Goal: Task Accomplishment & Management: Use online tool/utility

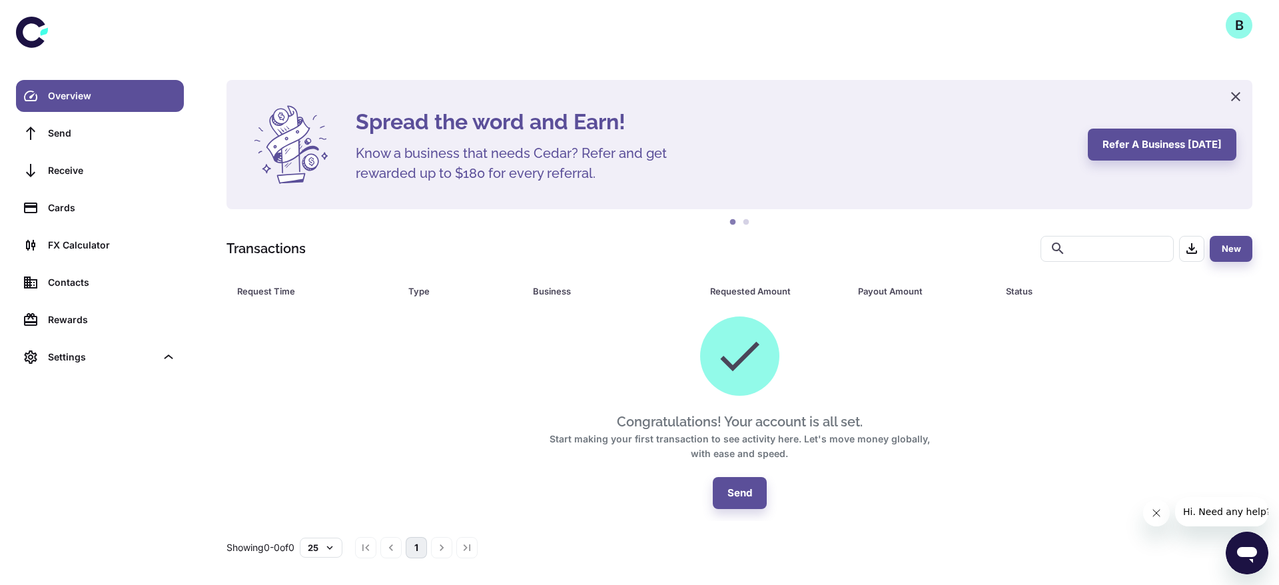
click at [1213, 37] on div "B" at bounding box center [740, 25] width 1078 height 51
click at [1257, 49] on div "B" at bounding box center [740, 25] width 1078 height 51
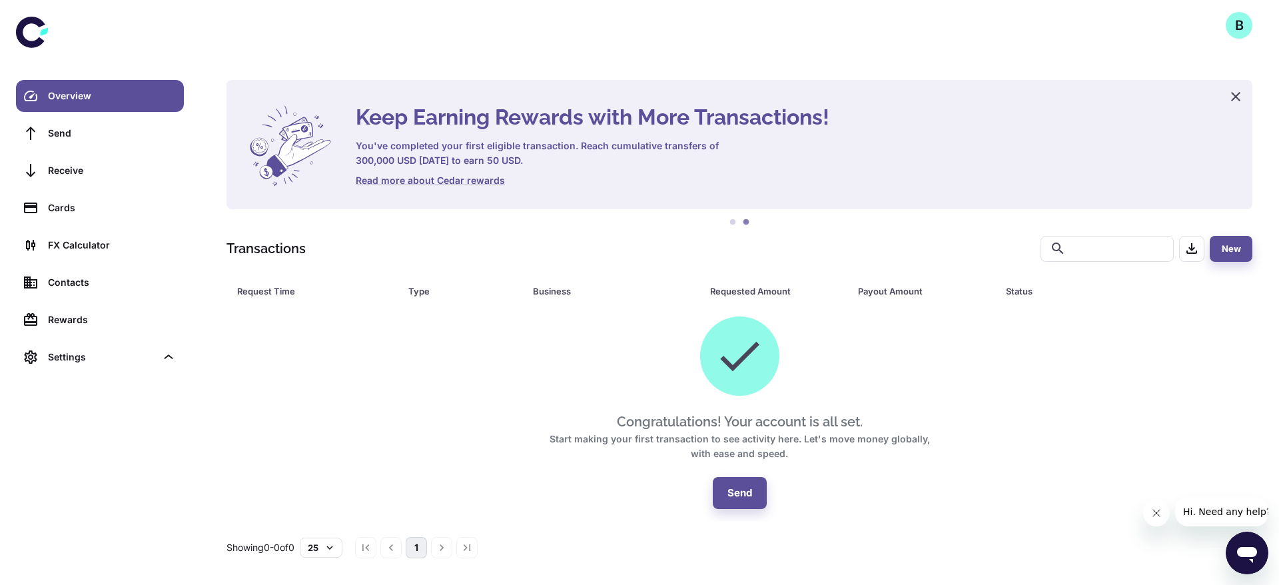
click at [1238, 35] on div "B" at bounding box center [1239, 25] width 27 height 27
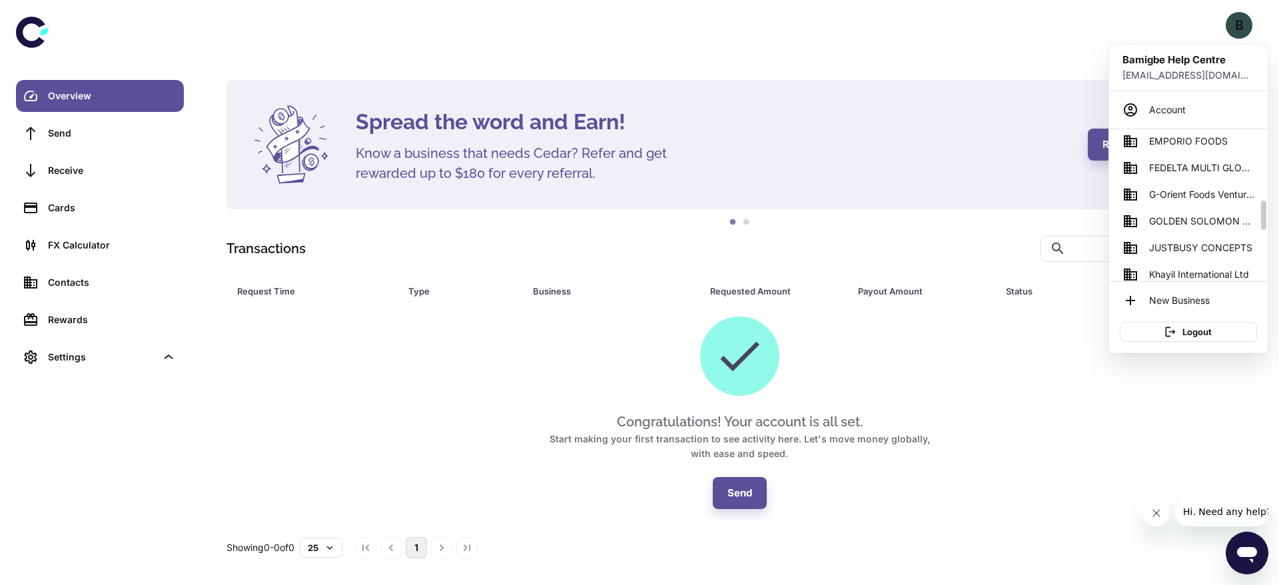
scroll to position [333, 0]
click at [1171, 185] on span "G-Orient Foods Ventures" at bounding box center [1201, 188] width 105 height 15
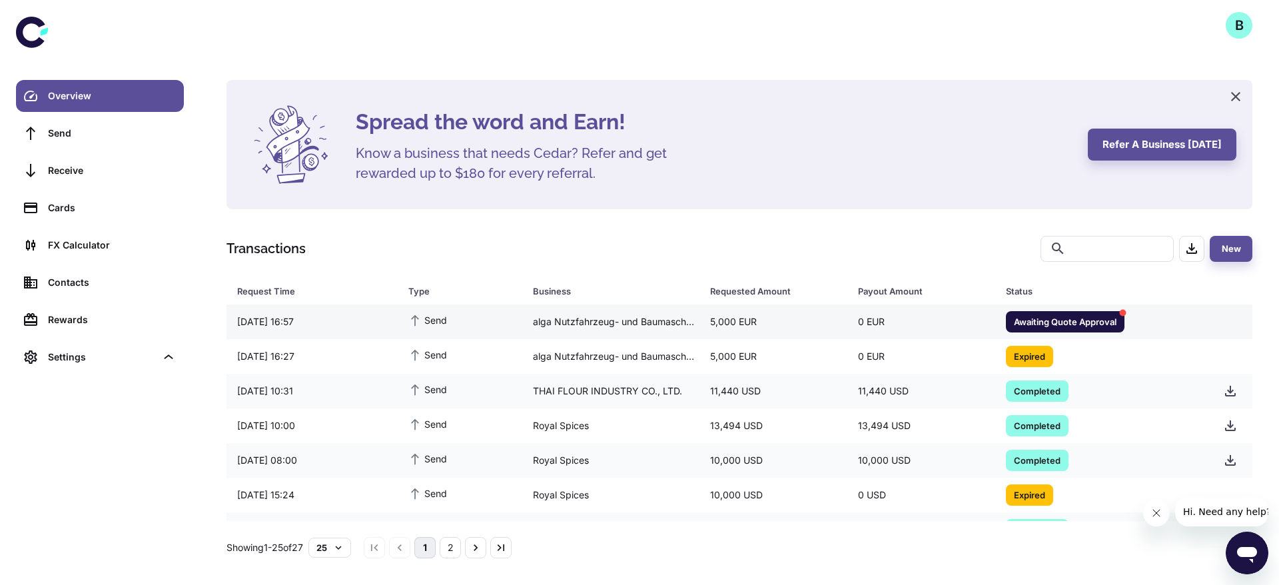
click at [664, 320] on div "alga Nutzfahrzeug- und Baumaschinen GmbH & Co. KG" at bounding box center [610, 321] width 177 height 25
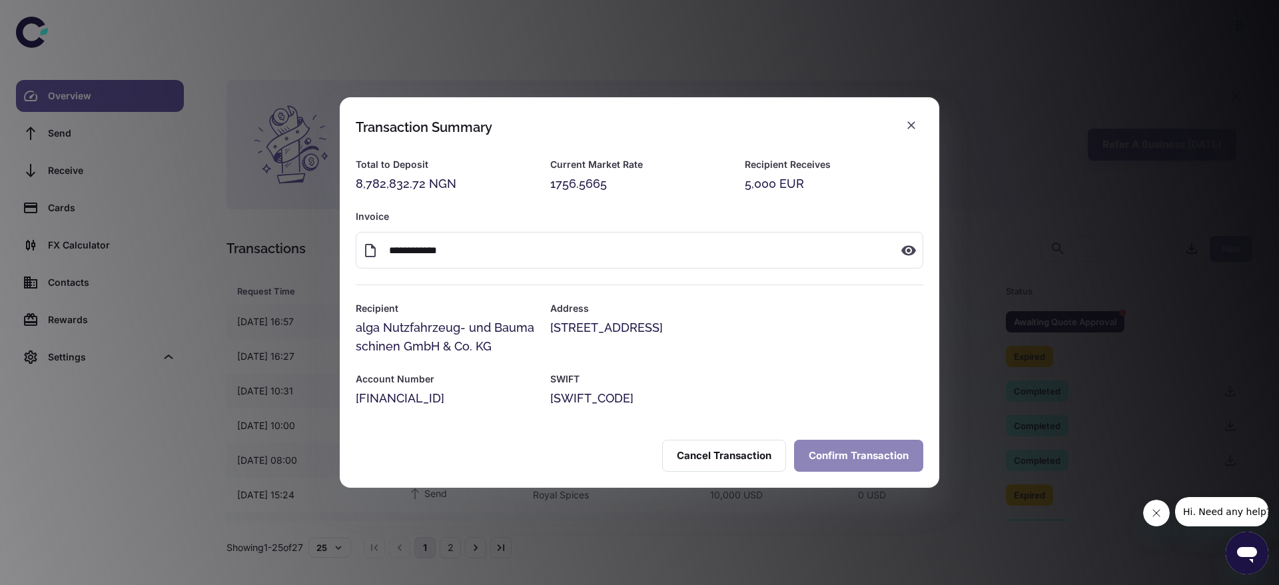
click at [855, 461] on button "Confirm Transaction" at bounding box center [858, 456] width 129 height 32
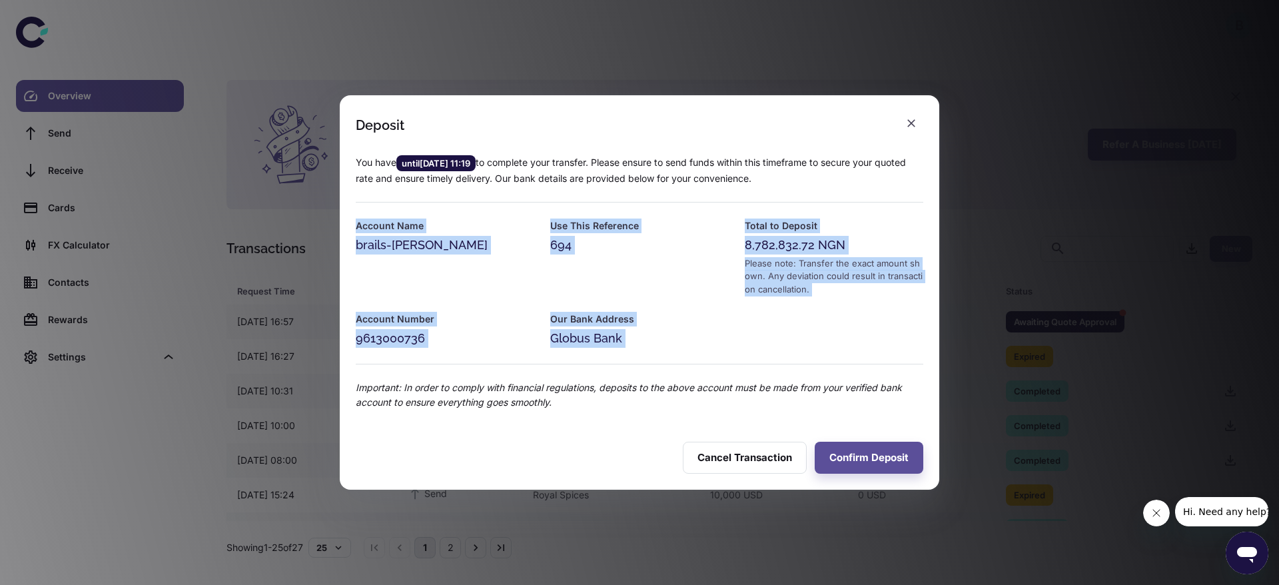
drag, startPoint x: 656, startPoint y: 353, endPoint x: 349, endPoint y: 227, distance: 331.9
click at [349, 227] on div "You have until [DATE] 11:19 to complete your transfer. Please ensure to send fu…" at bounding box center [632, 274] width 584 height 271
copy div "Account Name brails-[PERSON_NAME] Use This Reference 694 Total to Deposit 8,782…"
click at [911, 127] on icon "button" at bounding box center [911, 123] width 13 height 13
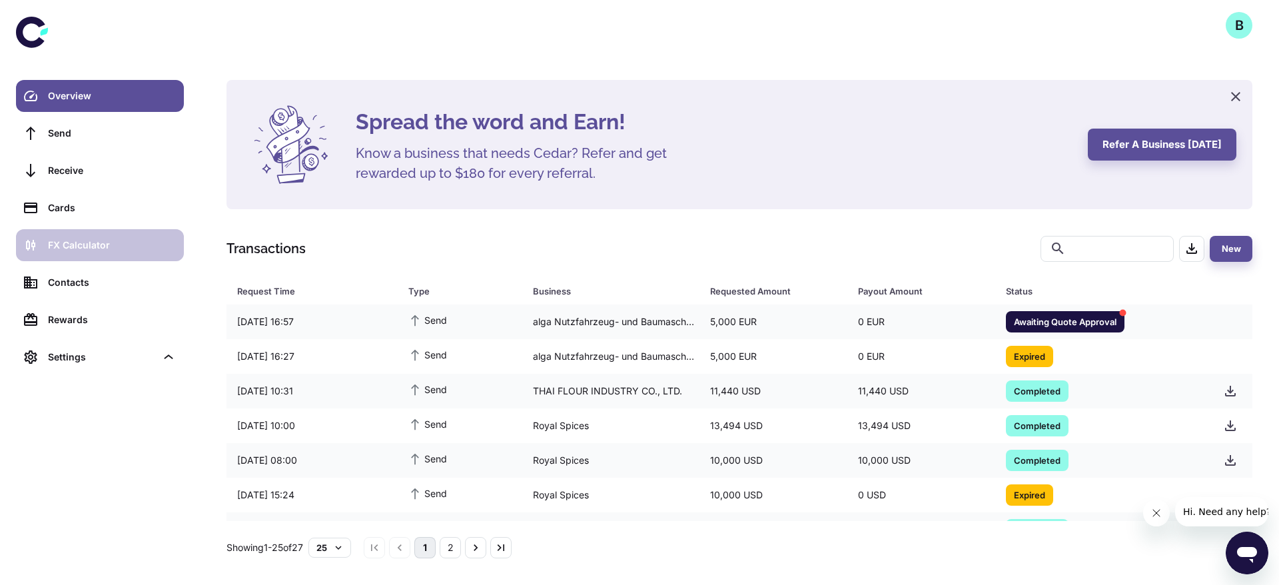
click at [69, 232] on link "FX Calculator" at bounding box center [100, 245] width 168 height 32
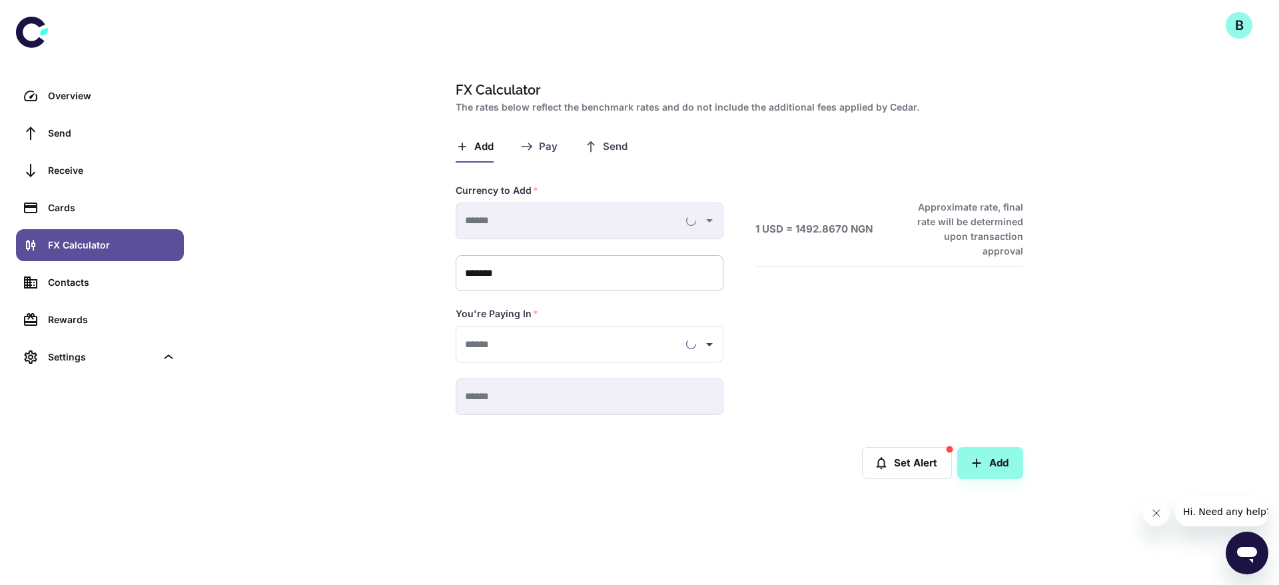
type input "**********"
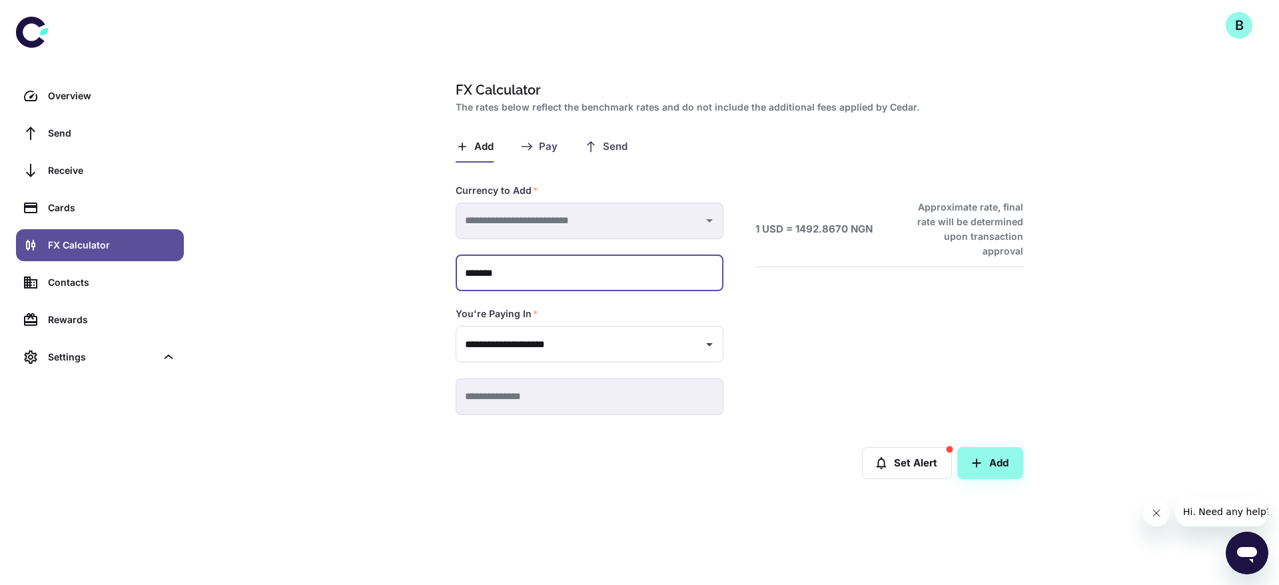
click at [482, 281] on input "*******" at bounding box center [590, 273] width 268 height 37
click at [601, 143] on button "Send" at bounding box center [605, 147] width 43 height 32
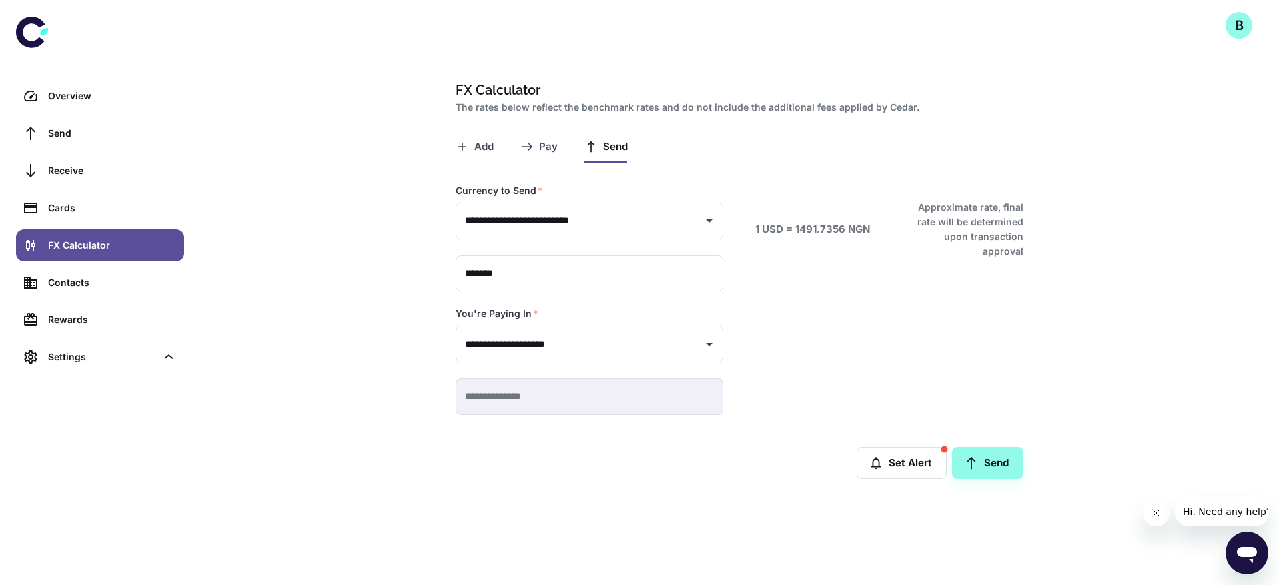
click at [484, 156] on button "Add" at bounding box center [475, 147] width 38 height 32
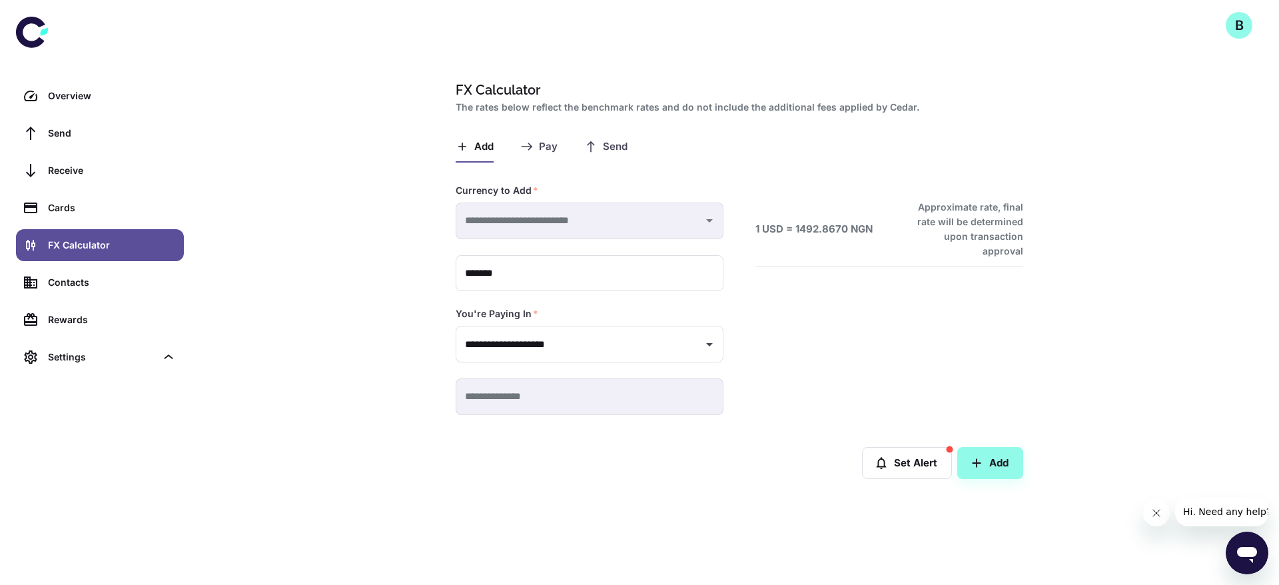
click at [605, 150] on span "Send" at bounding box center [615, 147] width 25 height 13
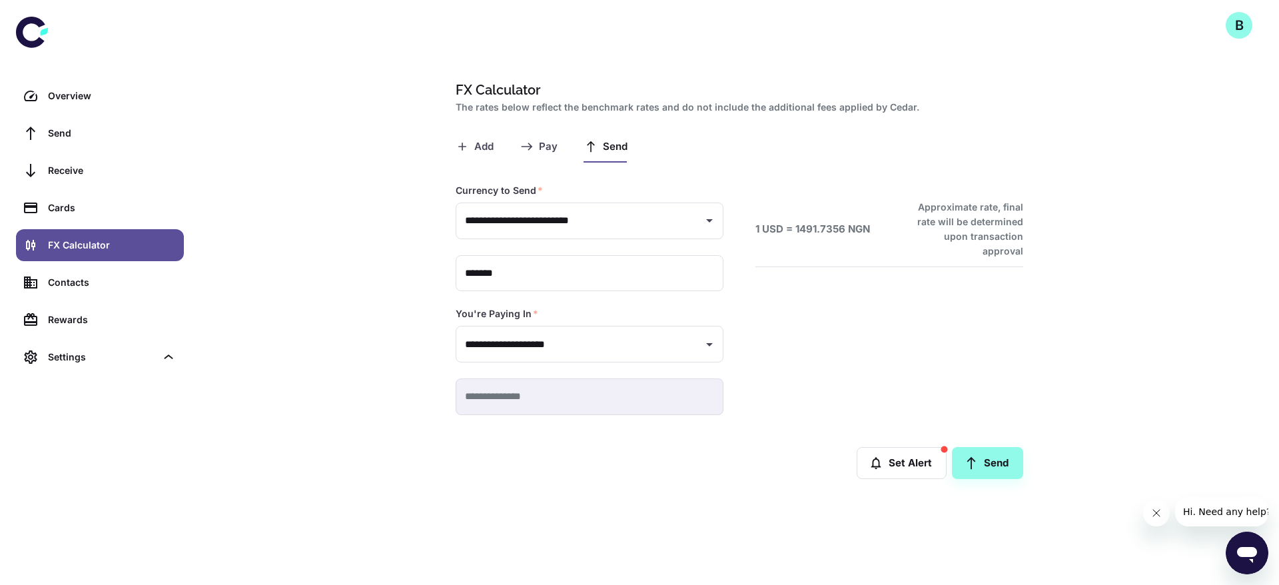
click at [69, 112] on div "Overview Send Receive Cards FX Calculator Contacts Rewards Settings" at bounding box center [100, 226] width 168 height 293
click at [69, 107] on link "Overview" at bounding box center [100, 96] width 168 height 32
